Goal: Task Accomplishment & Management: Manage account settings

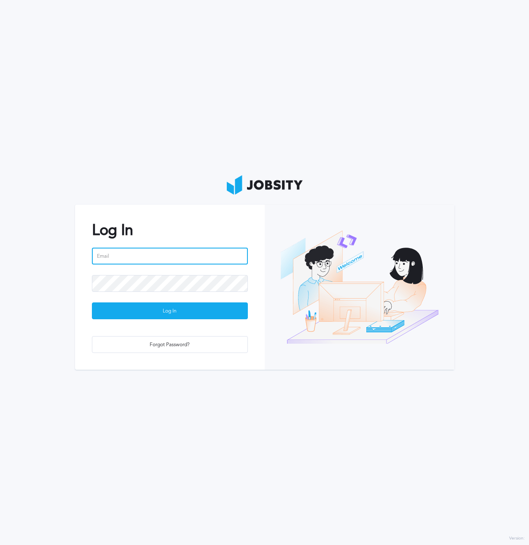
click at [126, 259] on input "email" at bounding box center [170, 256] width 156 height 17
click at [0, 545] on com-1password-button at bounding box center [0, 545] width 0 height 0
type input "[PERSON_NAME][EMAIL_ADDRESS][PERSON_NAME][DOMAIN_NAME]"
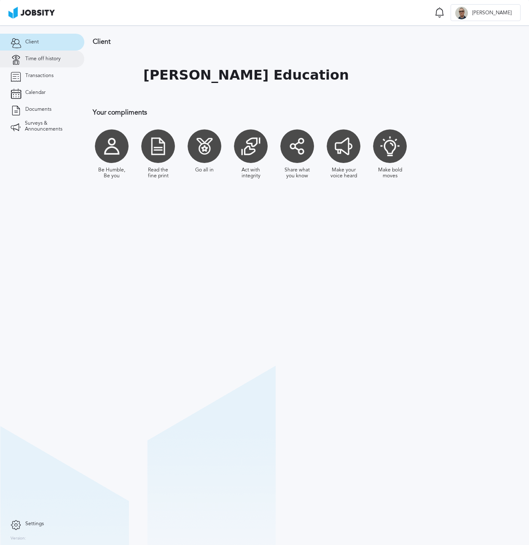
click at [44, 61] on span "Time off history" at bounding box center [42, 59] width 35 height 6
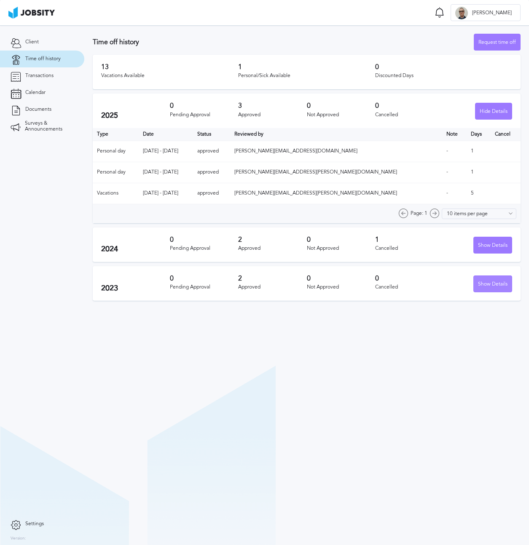
click at [489, 287] on div "Show Details" at bounding box center [492, 284] width 38 height 17
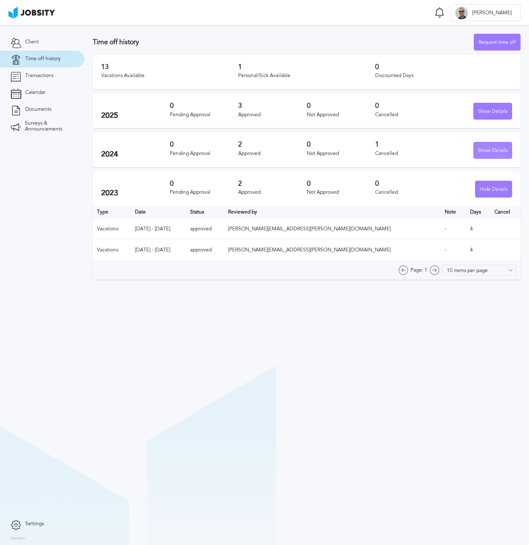
click at [487, 152] on div "Show Details" at bounding box center [492, 150] width 38 height 17
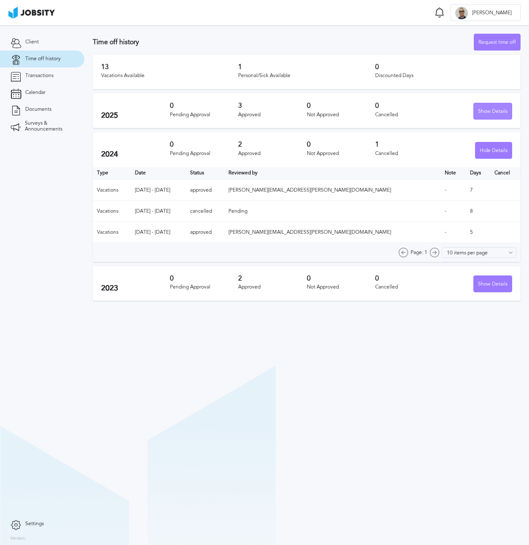
click at [482, 109] on div "Show Details" at bounding box center [492, 111] width 38 height 17
